Goal: Transaction & Acquisition: Subscribe to service/newsletter

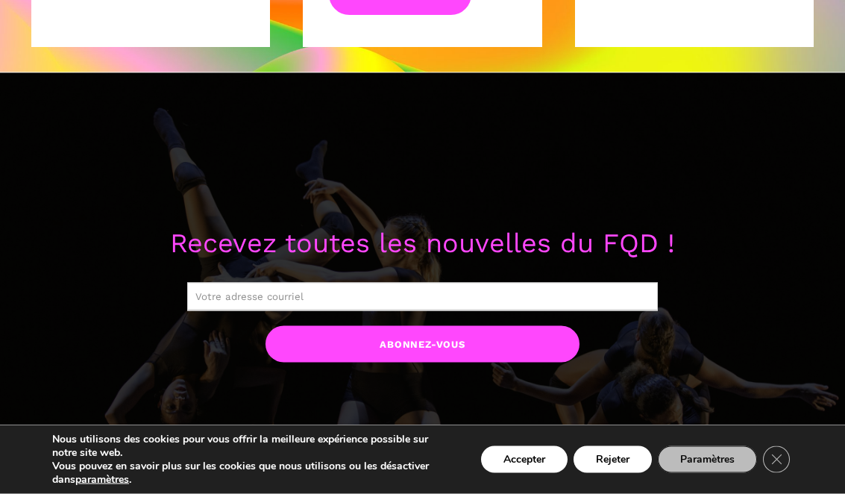
scroll to position [1090, 0]
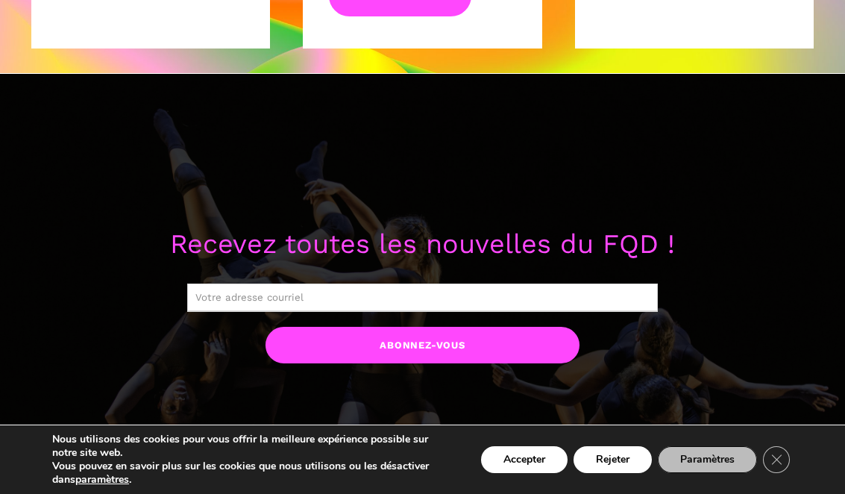
click at [248, 291] on input "text" at bounding box center [422, 297] width 471 height 28
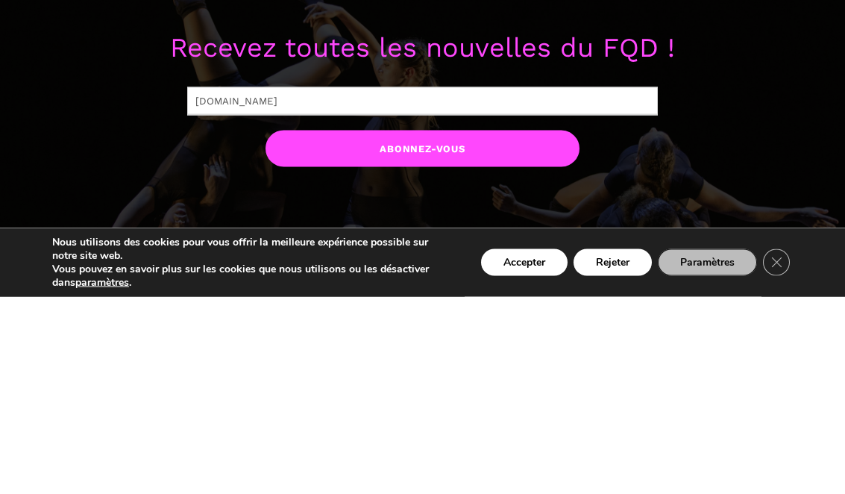
type input "[DOMAIN_NAME]"
click at [422, 327] on input "Abonnez-vous" at bounding box center [422, 345] width 314 height 37
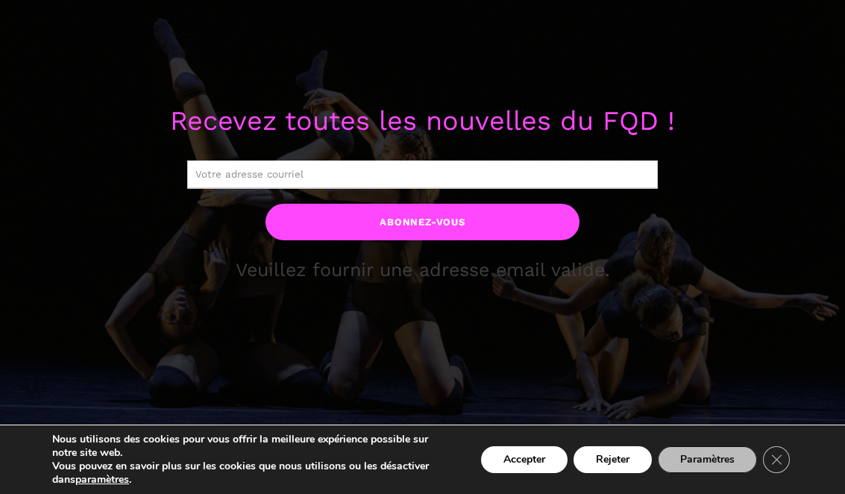
scroll to position [1217, 0]
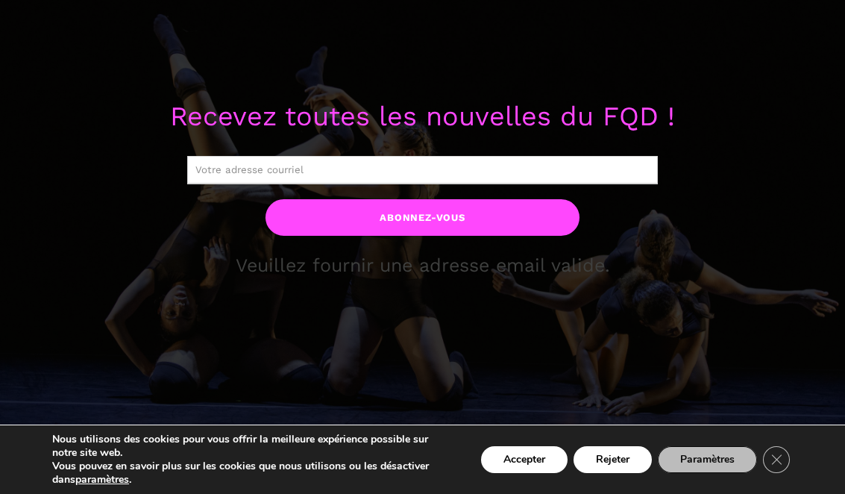
click at [216, 160] on input "text" at bounding box center [422, 170] width 471 height 28
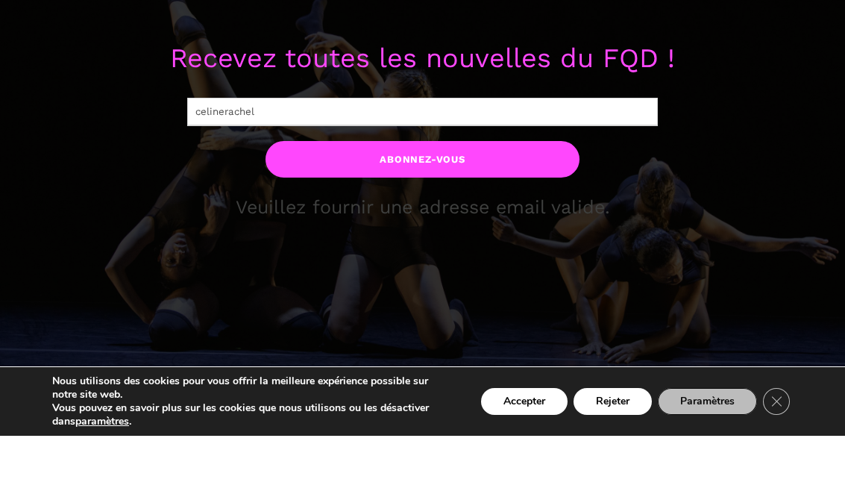
click at [267, 156] on input "celinerachel" at bounding box center [422, 170] width 471 height 28
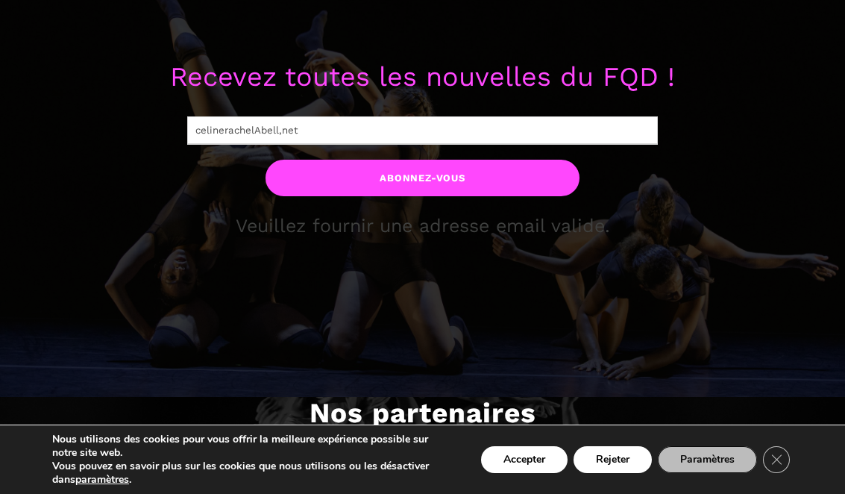
scroll to position [1252, 0]
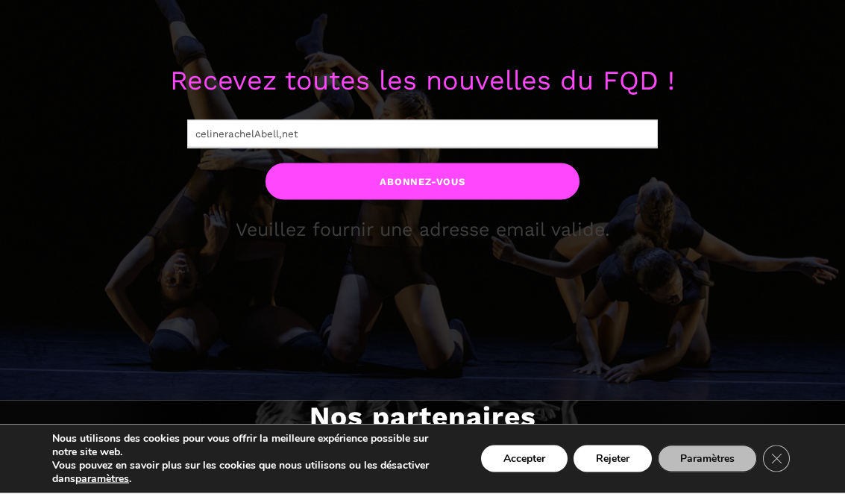
click at [326, 127] on input "celinerachelAbell,net" at bounding box center [422, 135] width 471 height 28
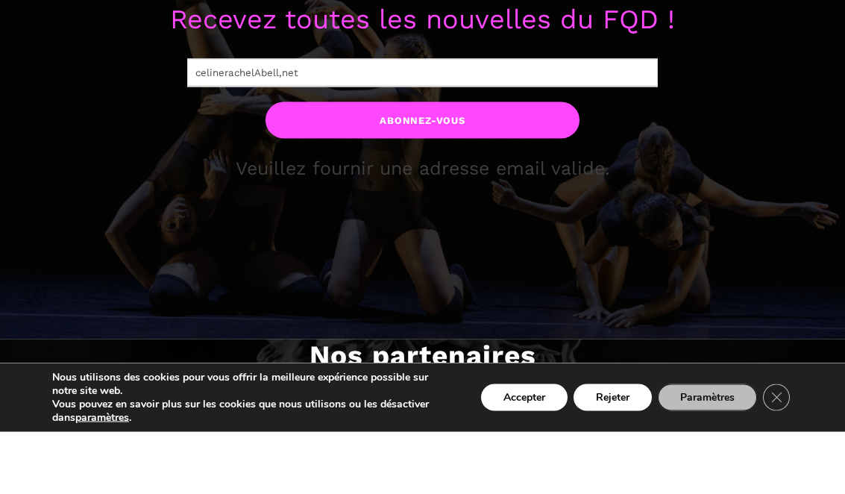
click at [312, 121] on input "celinerachelAbell,net" at bounding box center [422, 135] width 471 height 28
type input "c"
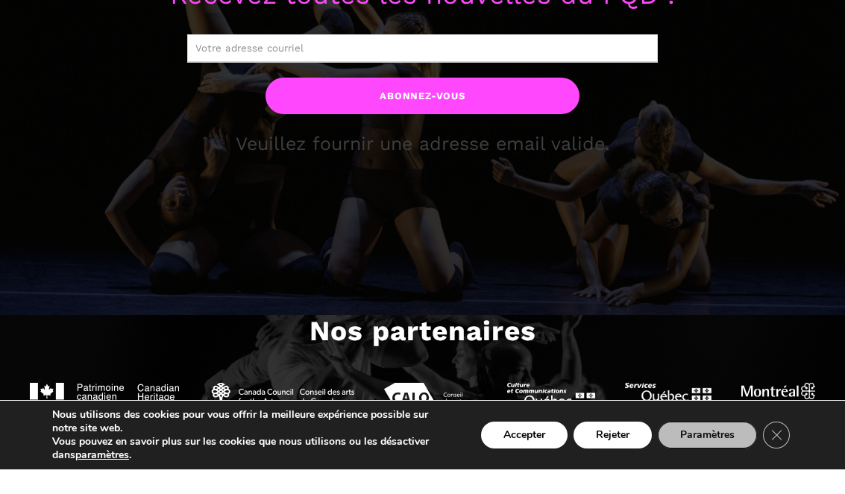
scroll to position [1340, 0]
